Goal: Task Accomplishment & Management: Manage account settings

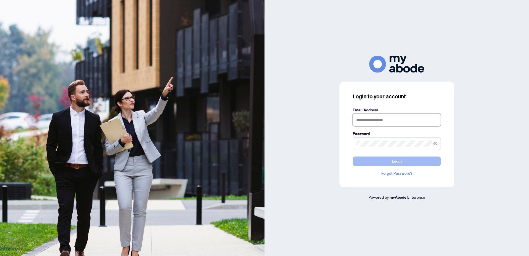
type input "**********"
click at [401, 161] on button "Login" at bounding box center [396, 160] width 88 height 9
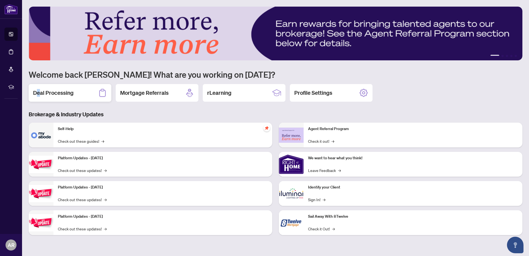
click at [38, 94] on h2 "Deal Processing" at bounding box center [53, 93] width 40 height 8
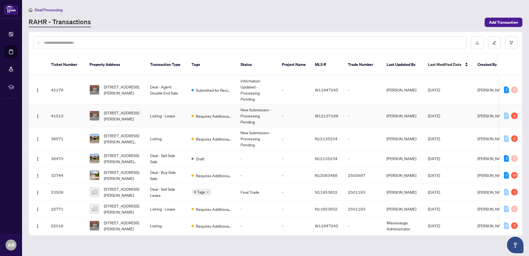
scroll to position [18, 0]
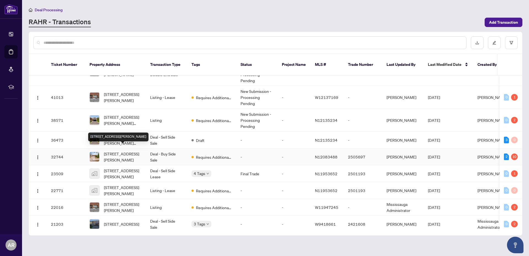
click at [116, 151] on span "[STREET_ADDRESS][PERSON_NAME]" at bounding box center [122, 157] width 37 height 12
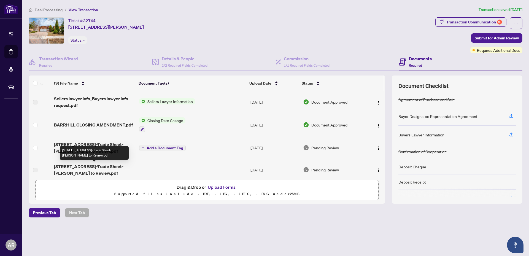
click at [91, 167] on span "[STREET_ADDRESS]-Trade Sheet-[PERSON_NAME] to Review.pdf" at bounding box center [94, 169] width 81 height 13
click at [36, 169] on label at bounding box center [35, 170] width 4 height 6
click at [102, 167] on span "[STREET_ADDRESS]-Trade Sheet-[PERSON_NAME] to Review.pdf" at bounding box center [94, 169] width 81 height 13
click at [87, 166] on span "[STREET_ADDRESS]-Trade Sheet-[PERSON_NAME] to Review.pdf" at bounding box center [94, 169] width 81 height 13
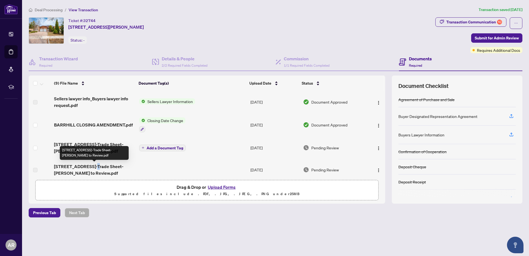
click at [87, 166] on span "[STREET_ADDRESS]-Trade Sheet-[PERSON_NAME] to Review.pdf" at bounding box center [94, 169] width 81 height 13
click at [84, 166] on span "[STREET_ADDRESS]-Trade Sheet-[PERSON_NAME] to Review.pdf" at bounding box center [94, 169] width 81 height 13
click at [75, 168] on span "[STREET_ADDRESS]-Trade Sheet-[PERSON_NAME] to Review.pdf" at bounding box center [94, 169] width 81 height 13
click at [57, 167] on span "[STREET_ADDRESS]-Trade Sheet-[PERSON_NAME] to Review.pdf" at bounding box center [94, 169] width 81 height 13
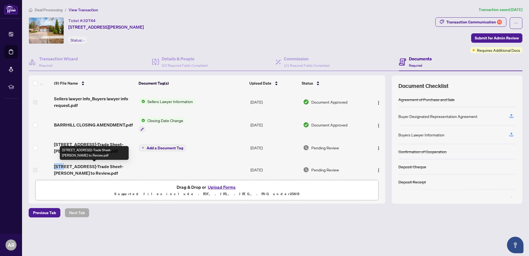
click at [57, 167] on span "[STREET_ADDRESS]-Trade Sheet-[PERSON_NAME] to Review.pdf" at bounding box center [94, 169] width 81 height 13
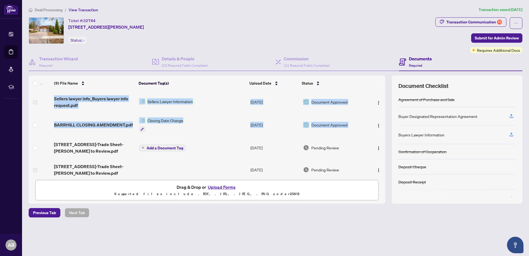
drag, startPoint x: 78, startPoint y: 169, endPoint x: 385, endPoint y: 130, distance: 309.2
click at [385, 130] on div "Sellers lawyer info_Buyers lawyer info request.pdf Sellers Lawyer Information […" at bounding box center [207, 134] width 356 height 86
click at [237, 160] on td at bounding box center [192, 170] width 111 height 22
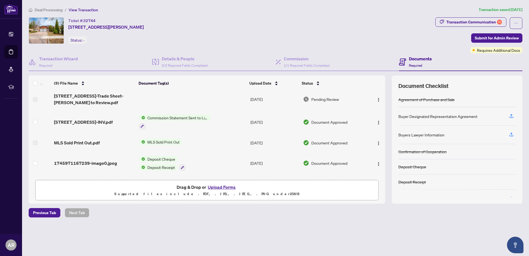
scroll to position [75, 0]
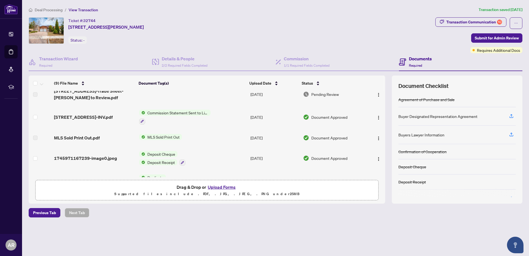
click at [170, 112] on span "Commission Statement Sent to Listing Brokerage" at bounding box center [177, 113] width 65 height 6
click at [53, 122] on td "[STREET_ADDRESS]-INV.pdf" at bounding box center [94, 117] width 85 height 24
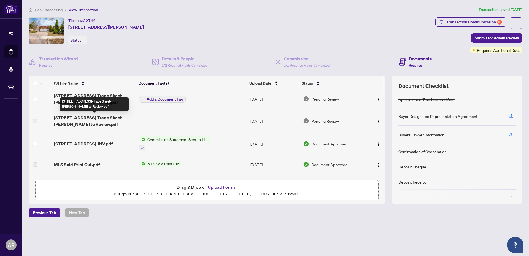
scroll to position [55, 0]
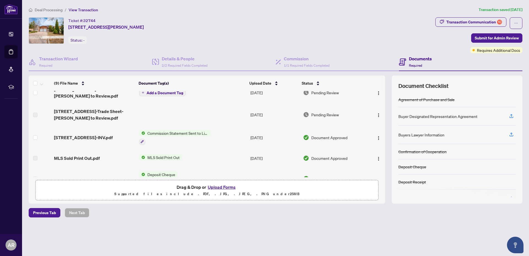
click at [36, 115] on label at bounding box center [35, 115] width 4 height 6
click at [77, 114] on span "[STREET_ADDRESS]-Trade Sheet-[PERSON_NAME] to Review.pdf" at bounding box center [94, 114] width 81 height 13
drag, startPoint x: 77, startPoint y: 114, endPoint x: 93, endPoint y: 115, distance: 16.8
click at [77, 114] on span "[STREET_ADDRESS]-Trade Sheet-[PERSON_NAME] to Review.pdf" at bounding box center [94, 114] width 81 height 13
click at [212, 123] on td at bounding box center [192, 115] width 111 height 22
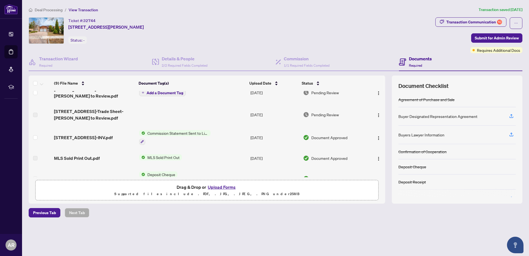
click at [169, 117] on td at bounding box center [192, 115] width 111 height 22
click at [376, 115] on img "button" at bounding box center [378, 115] width 4 height 4
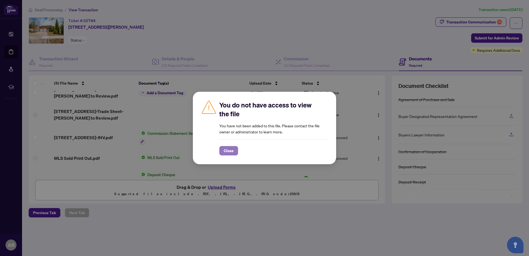
click at [230, 151] on span "Close" at bounding box center [229, 150] width 10 height 9
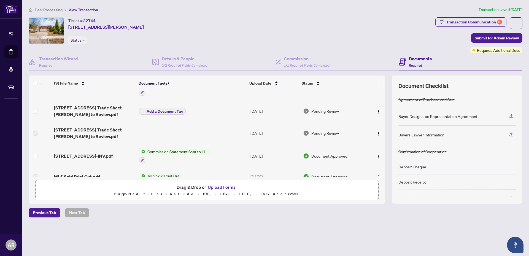
scroll to position [43, 0]
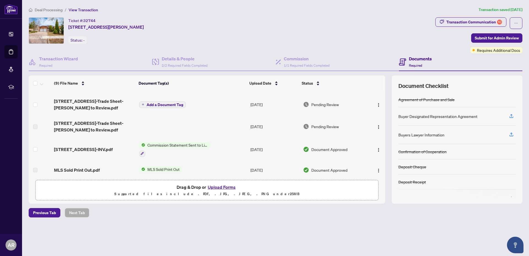
click at [90, 130] on span "[STREET_ADDRESS]-Trade Sheet-[PERSON_NAME] to Review.pdf" at bounding box center [94, 126] width 81 height 13
click at [214, 134] on td at bounding box center [192, 126] width 111 height 22
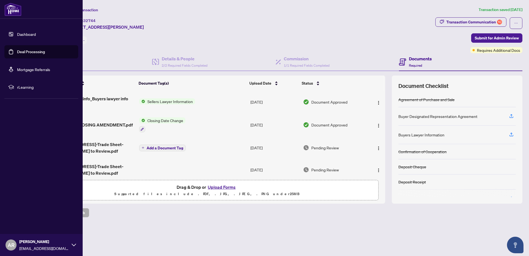
click at [13, 247] on span "AR" at bounding box center [11, 245] width 7 height 8
click at [21, 210] on span "Logout" at bounding box center [22, 212] width 12 height 9
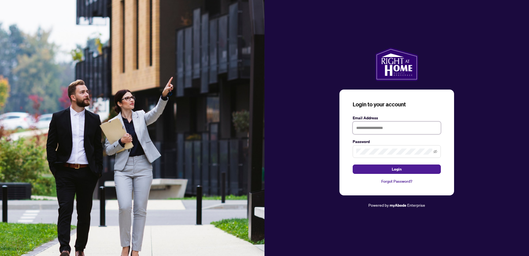
type input "**********"
